Goal: Transaction & Acquisition: Purchase product/service

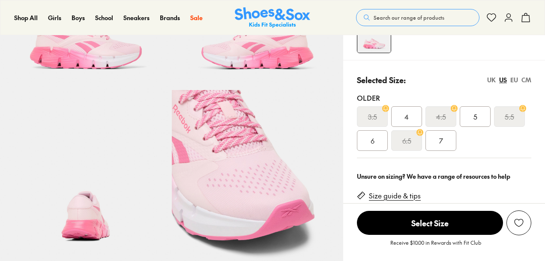
click at [443, 140] on div "7" at bounding box center [440, 140] width 31 height 21
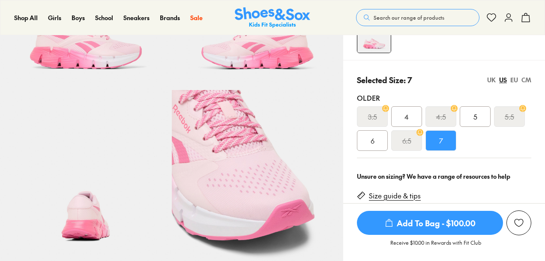
select select "*"
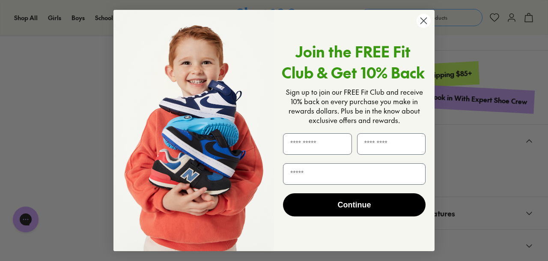
click at [423, 22] on circle "Close dialog" at bounding box center [424, 21] width 14 height 14
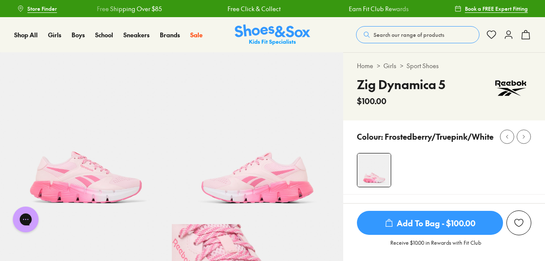
click at [393, 34] on span "Search our range of products" at bounding box center [408, 35] width 71 height 8
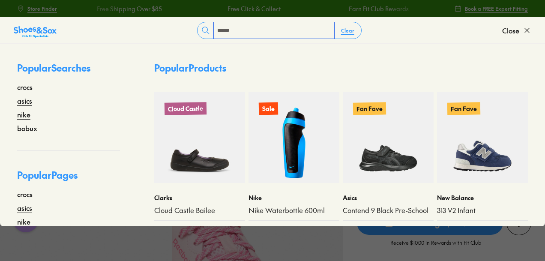
type input "******"
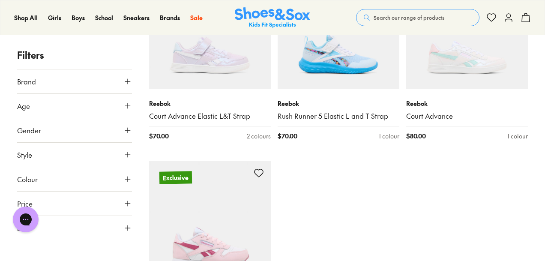
scroll to position [2499, 0]
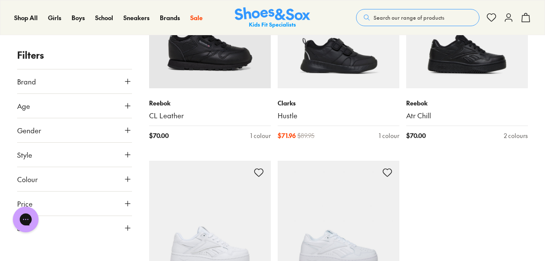
scroll to position [5030, 0]
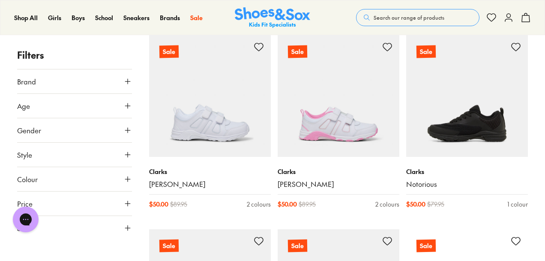
scroll to position [8223, 0]
